Goal: Task Accomplishment & Management: Use online tool/utility

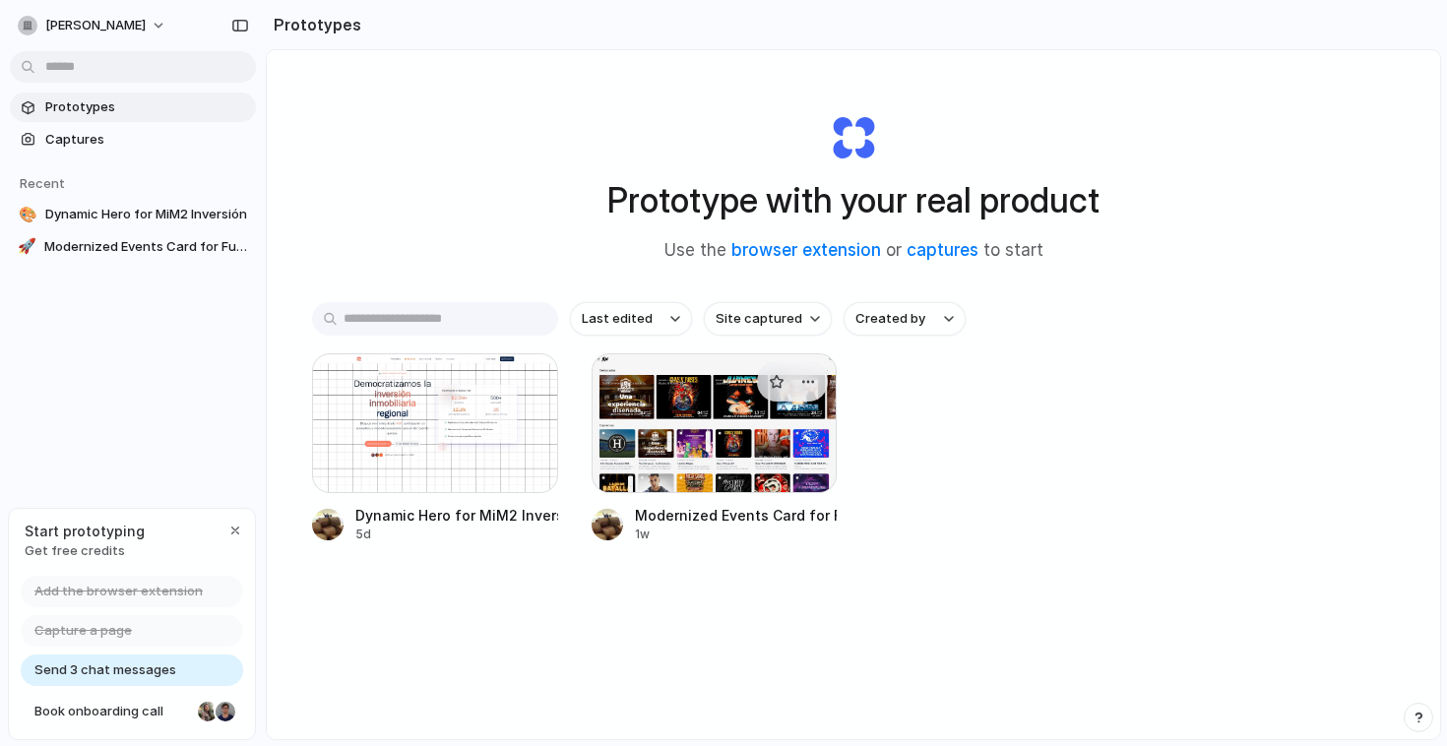
click at [667, 426] on div at bounding box center [714, 423] width 246 height 140
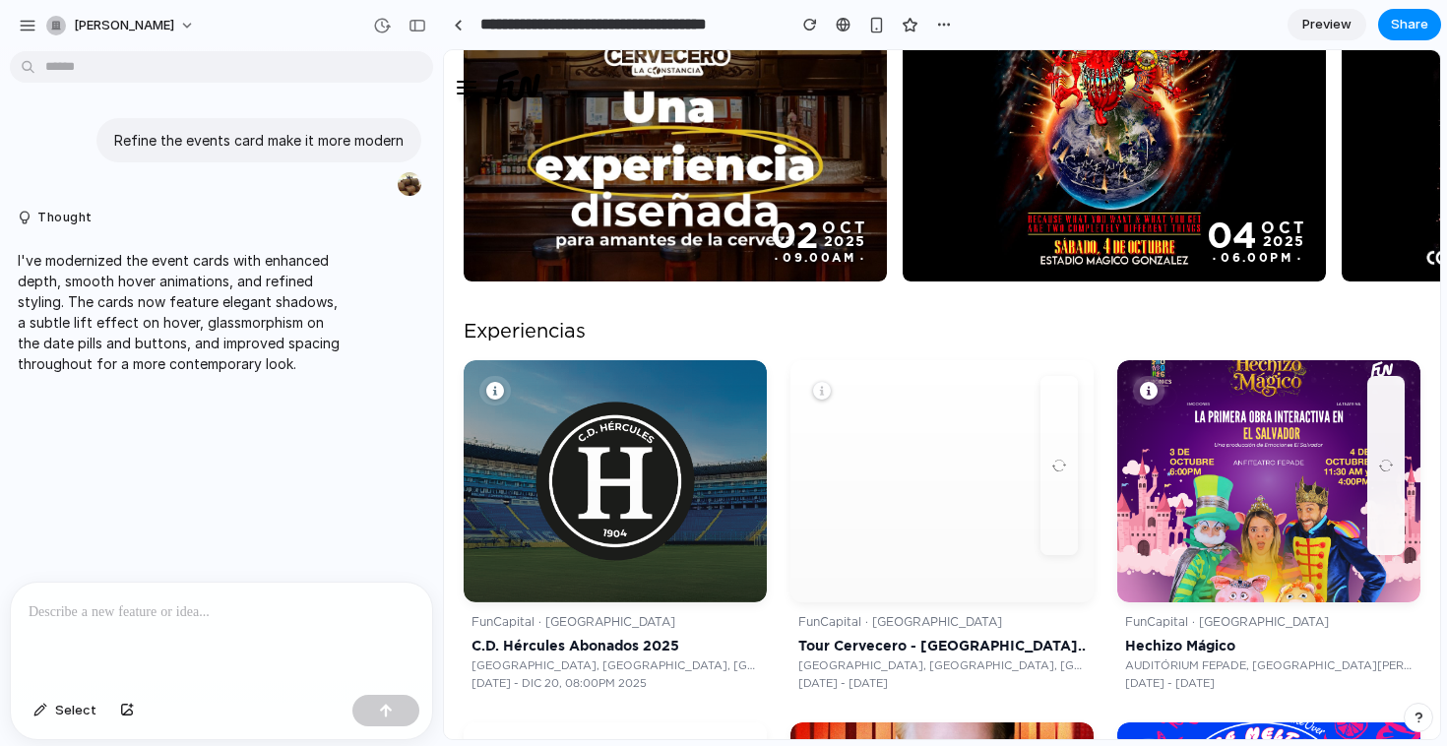
scroll to position [281, 0]
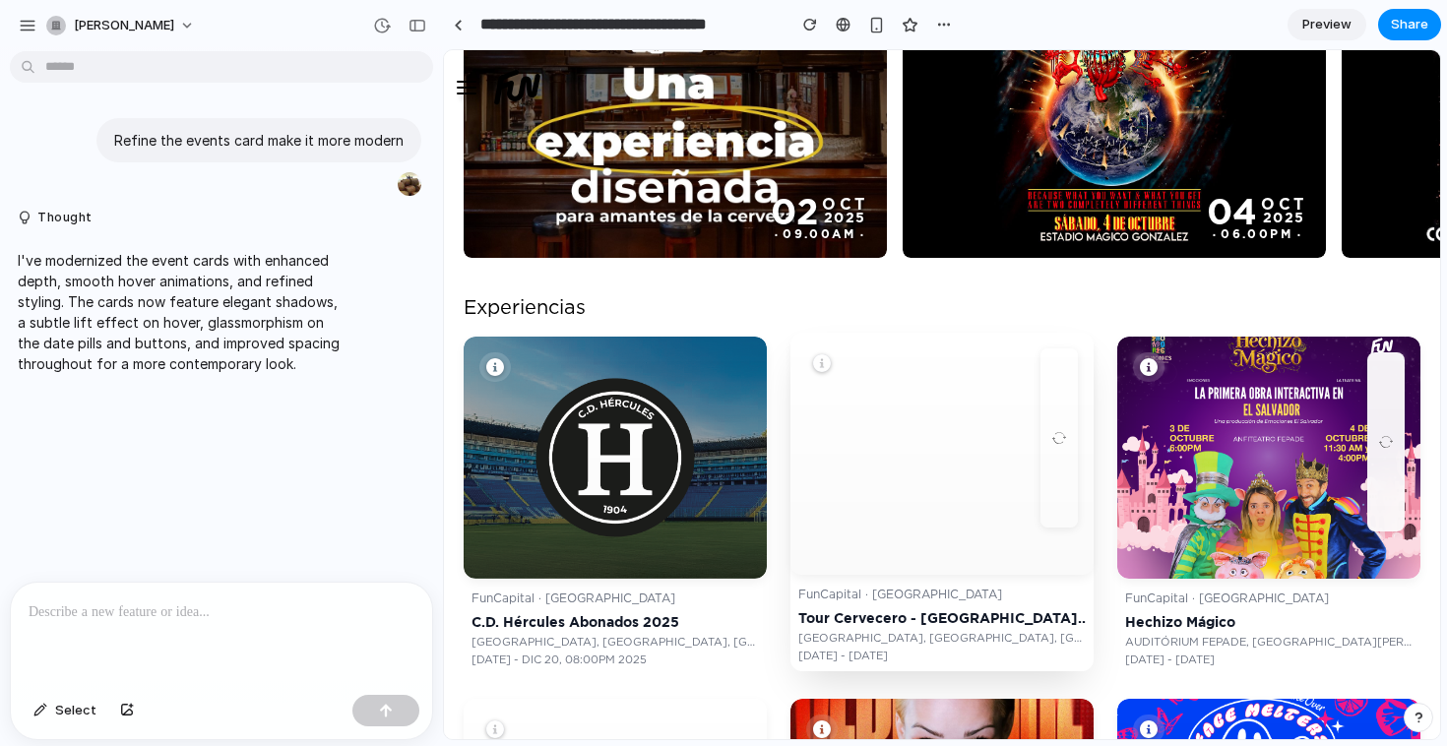
click at [1067, 432] on span at bounding box center [1058, 437] width 37 height 179
click at [54, 713] on button "Select" at bounding box center [65, 710] width 83 height 31
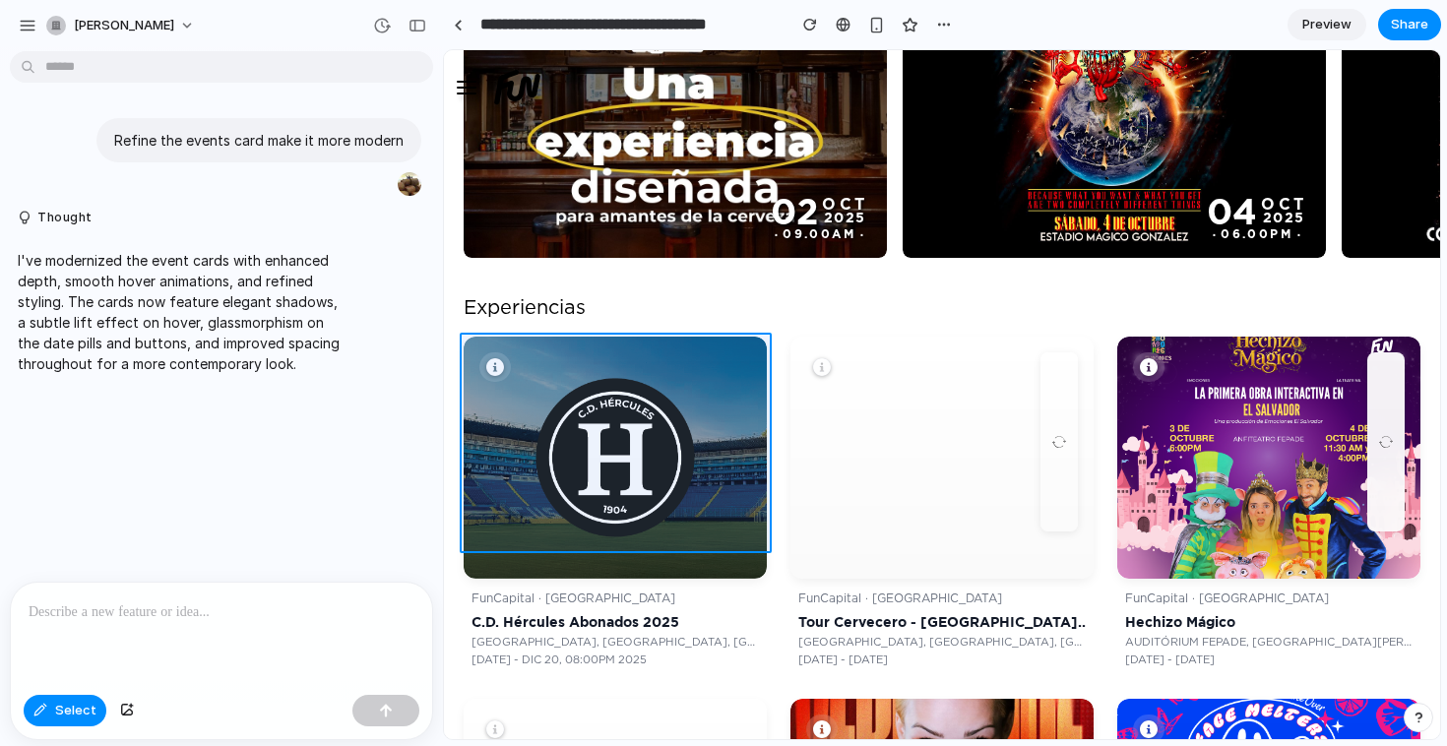
drag, startPoint x: 581, startPoint y: 357, endPoint x: 643, endPoint y: 465, distance: 123.9
click at [643, 465] on div at bounding box center [942, 395] width 995 height 688
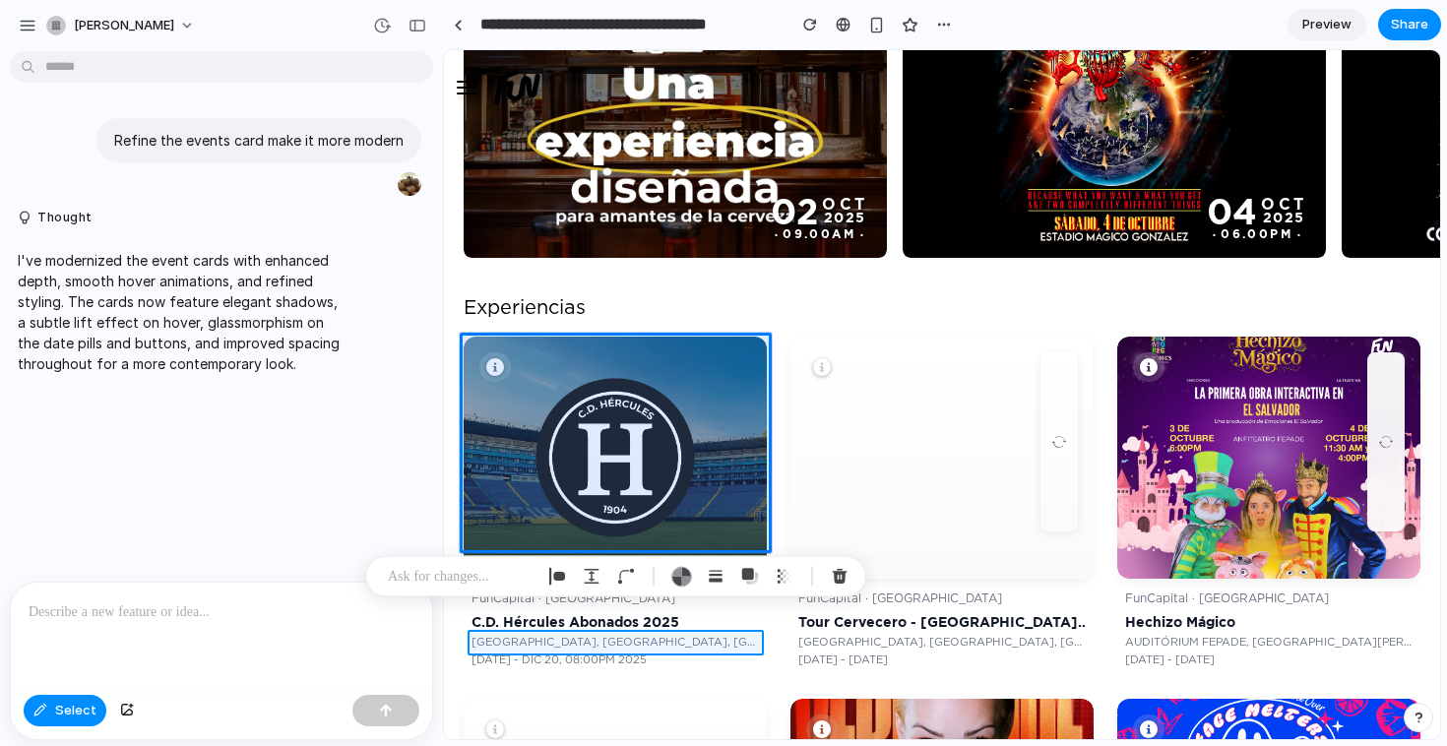
drag, startPoint x: 611, startPoint y: 548, endPoint x: 614, endPoint y: 662, distance: 114.2
click at [614, 662] on div at bounding box center [942, 395] width 995 height 688
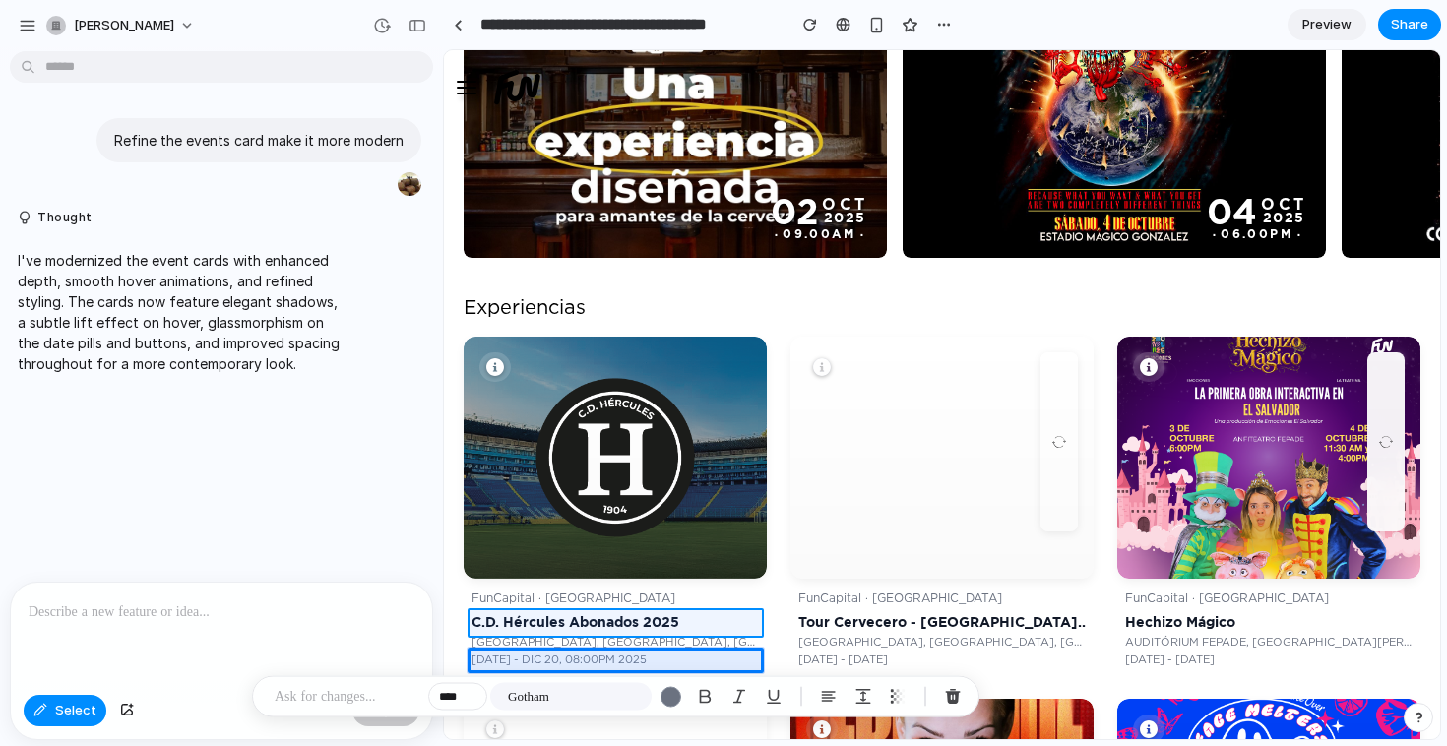
click at [553, 614] on div at bounding box center [942, 395] width 995 height 688
type input "**"
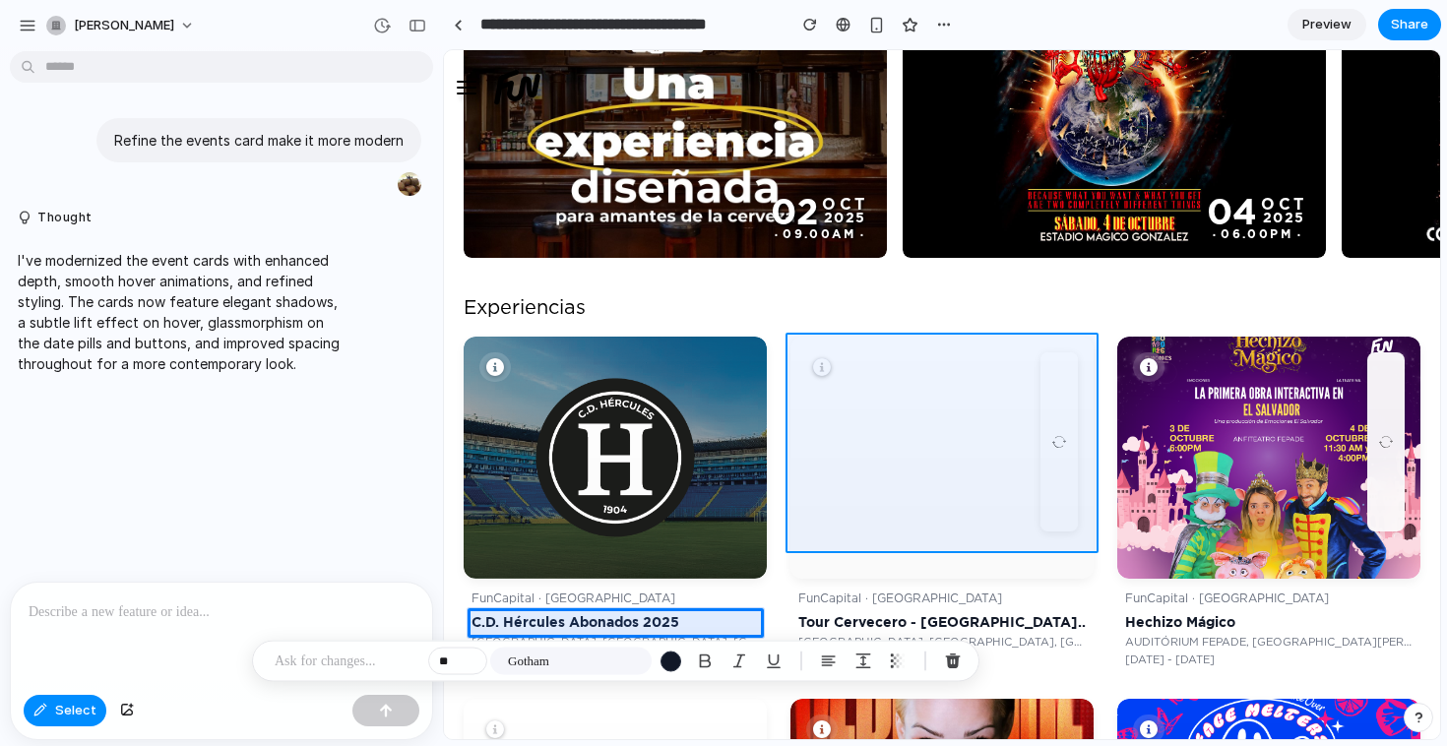
click at [857, 387] on div at bounding box center [942, 395] width 995 height 688
